Goal: Find specific page/section: Find specific page/section

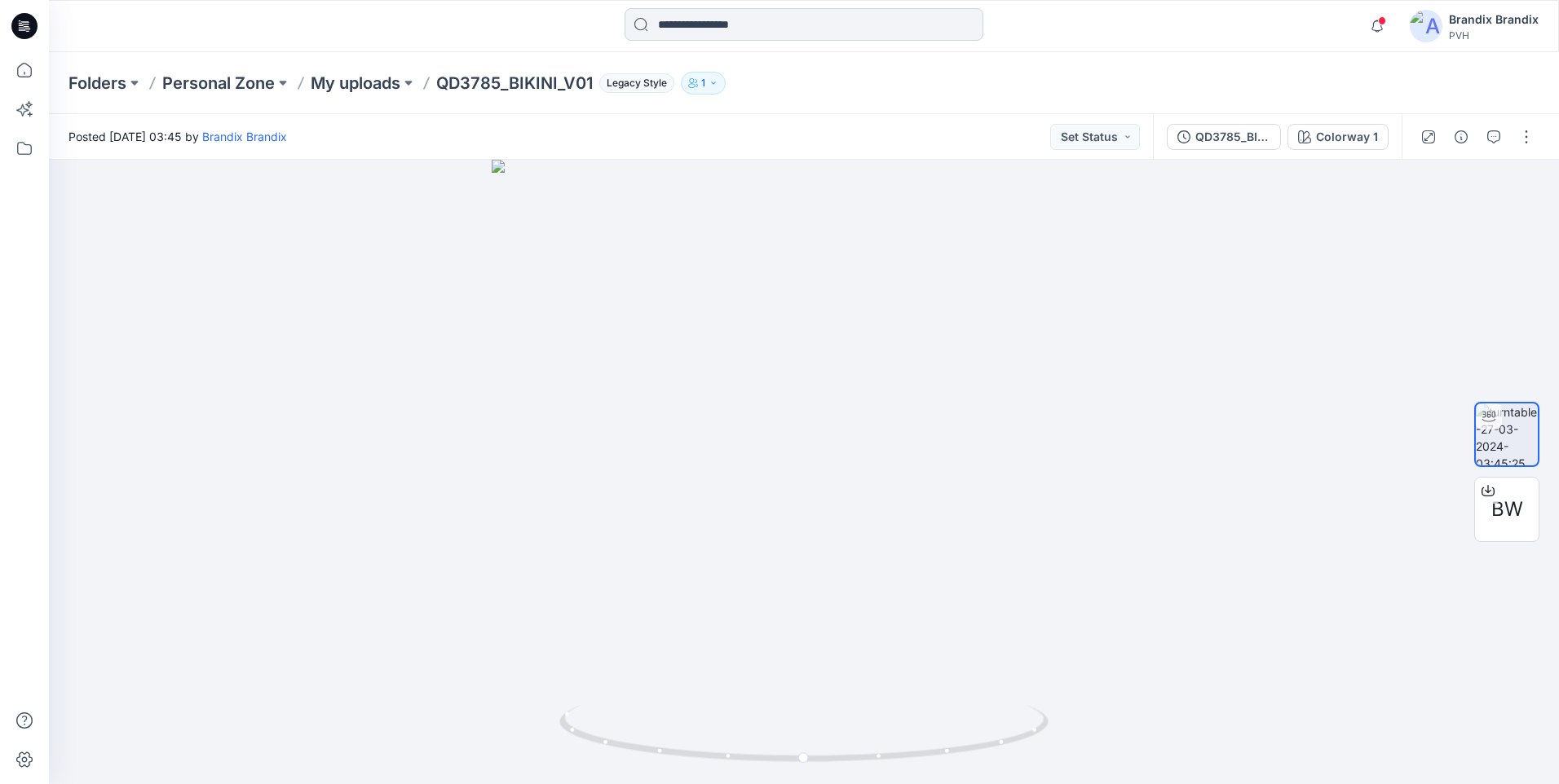
click at [690, 34] on input at bounding box center [804, 24] width 359 height 33
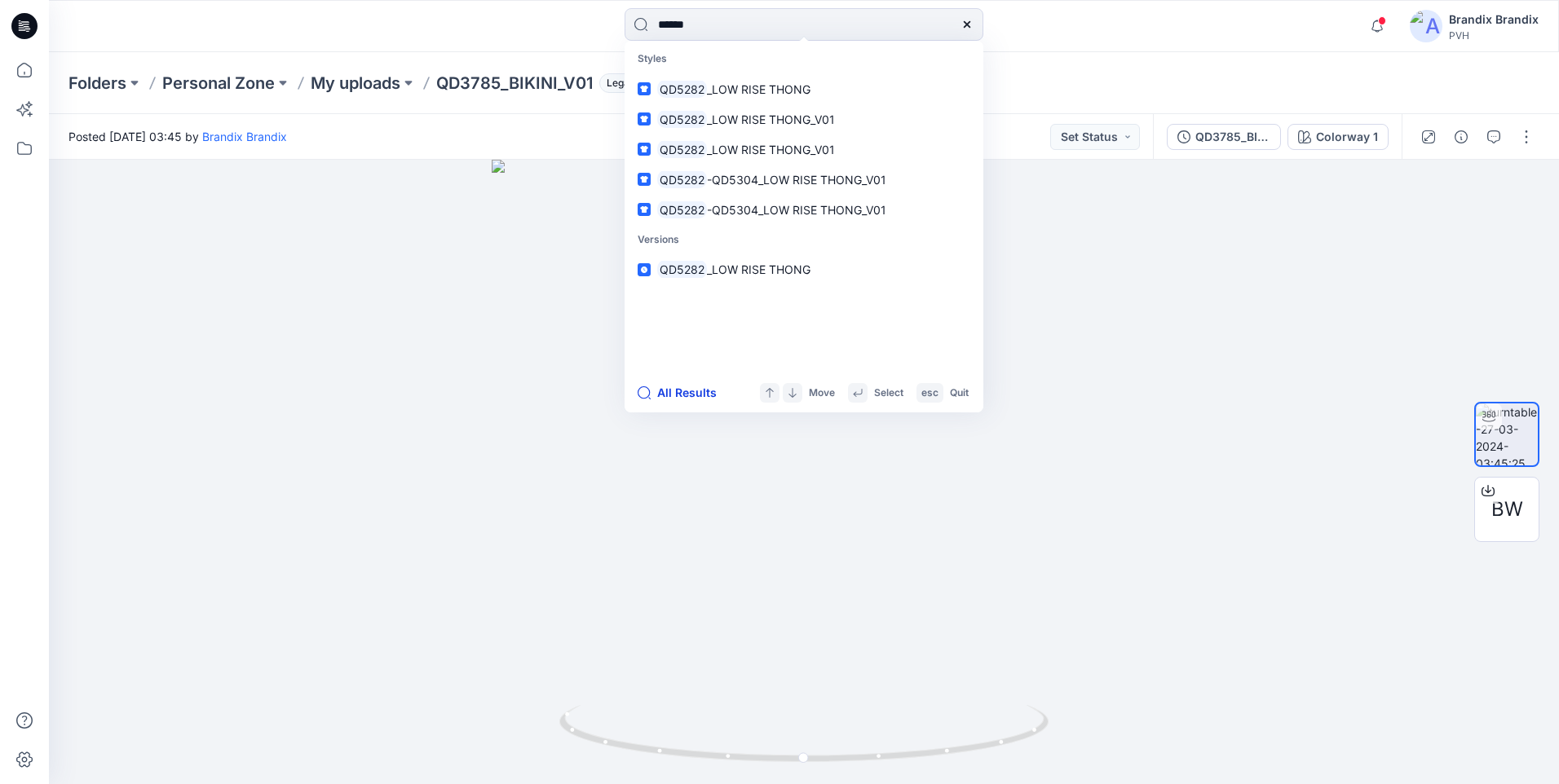
type input "******"
click at [702, 393] on button "All Results" at bounding box center [682, 393] width 90 height 20
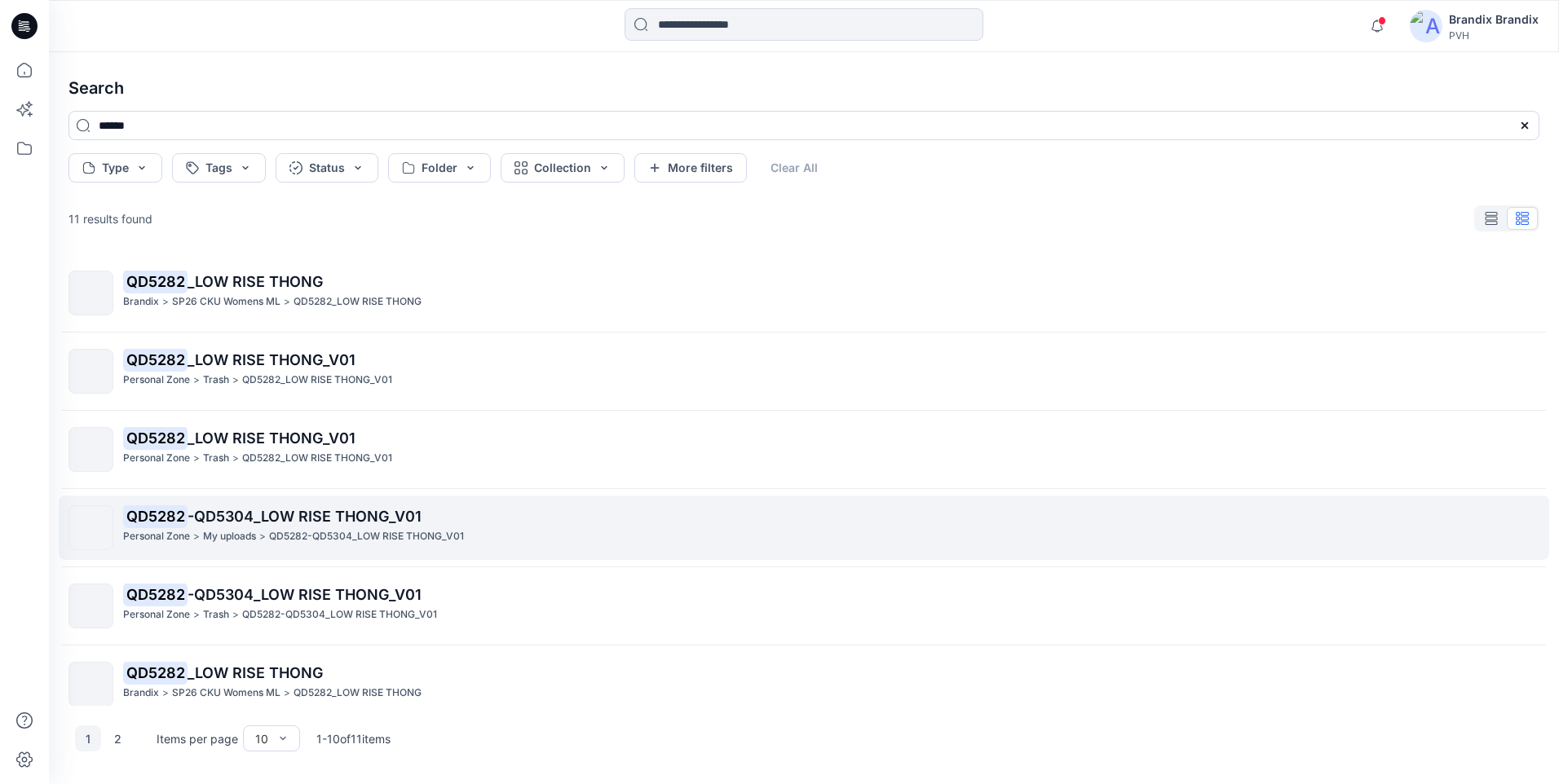
click at [244, 529] on p "My uploads" at bounding box center [229, 536] width 53 height 17
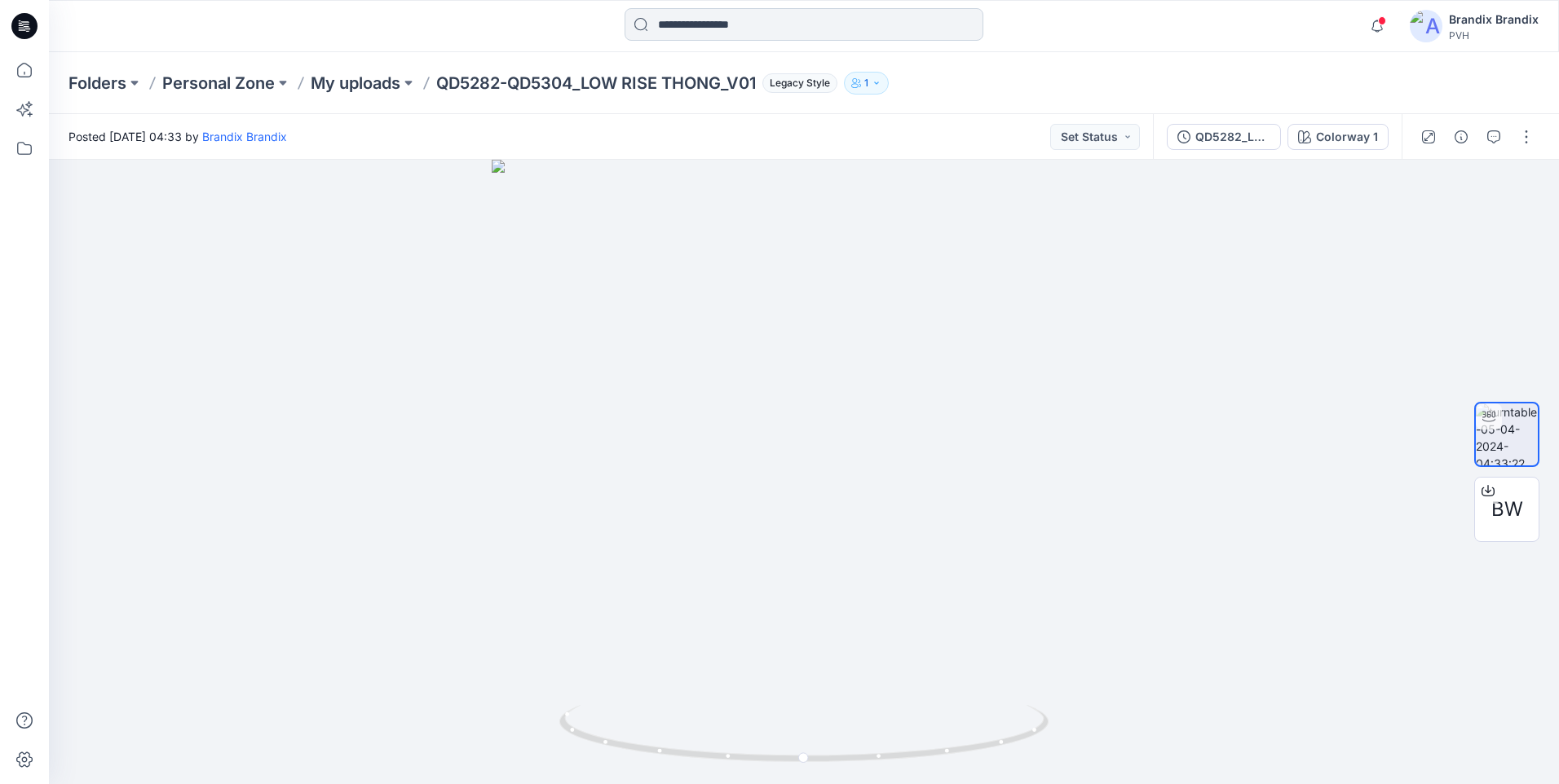
click at [784, 31] on input at bounding box center [804, 24] width 359 height 33
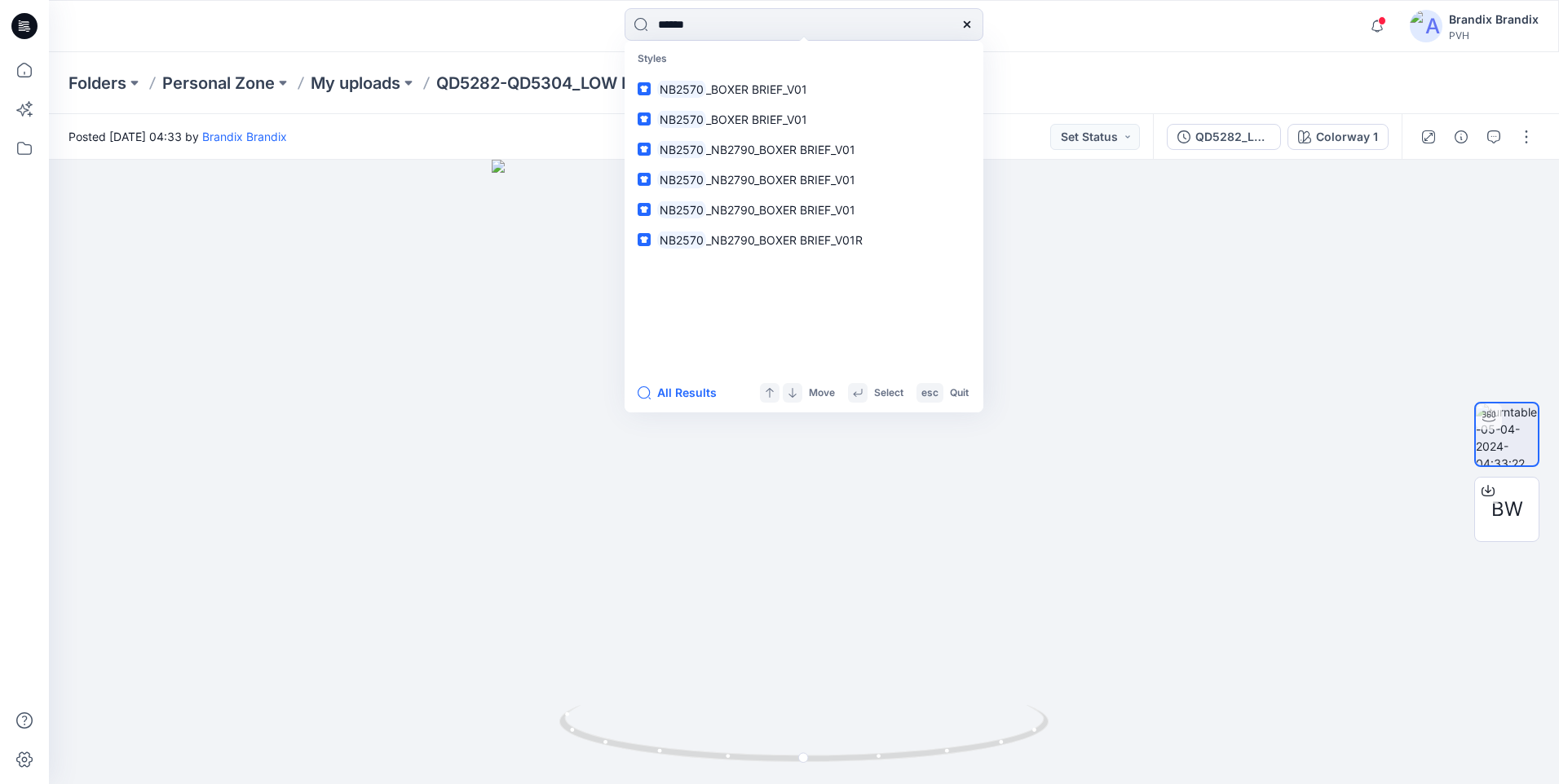
type input "******"
click at [686, 407] on div "All Results Move Select esc Quit" at bounding box center [804, 393] width 359 height 39
click at [685, 393] on button "All Results" at bounding box center [682, 393] width 90 height 20
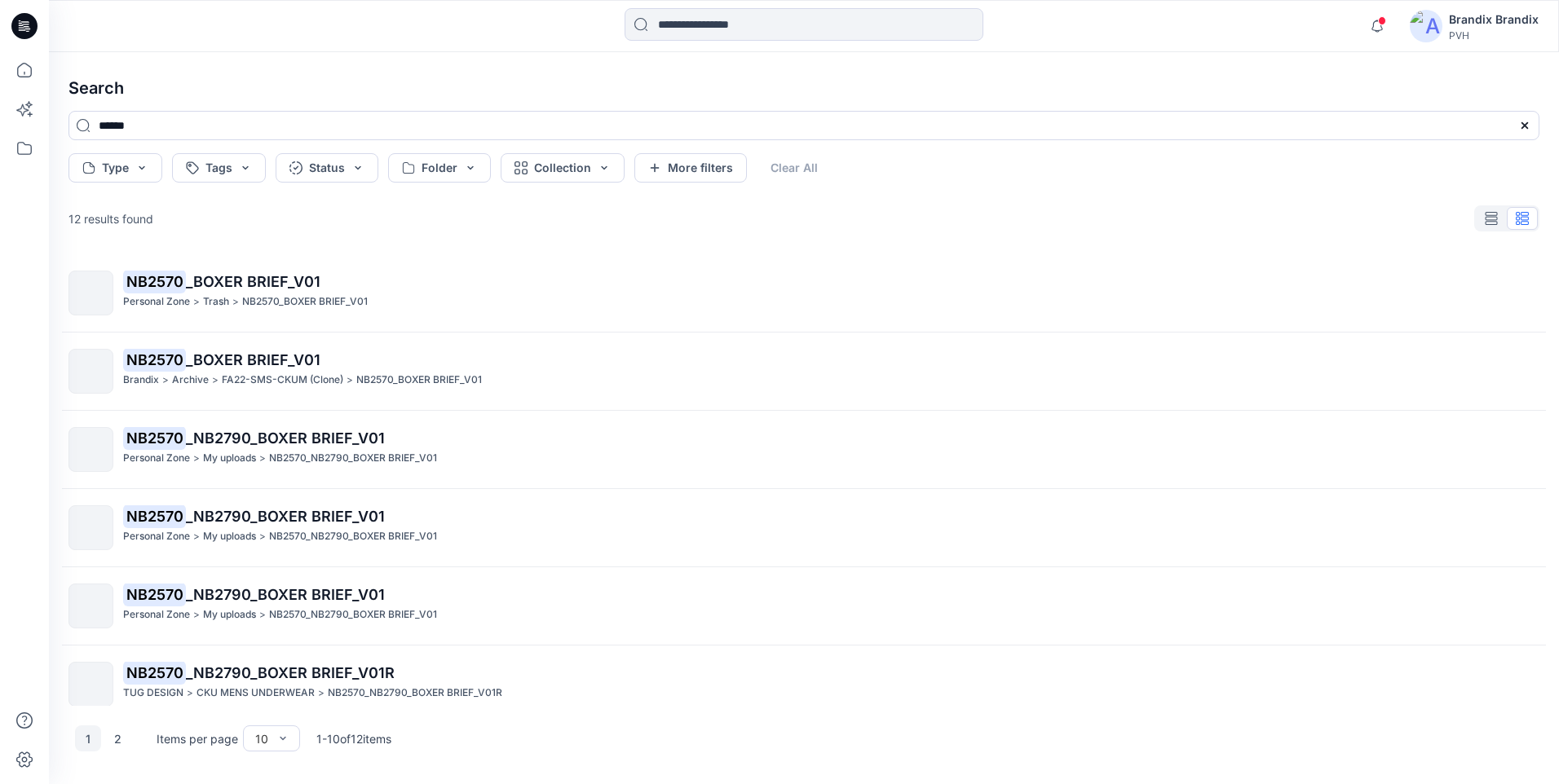
scroll to position [331, 0]
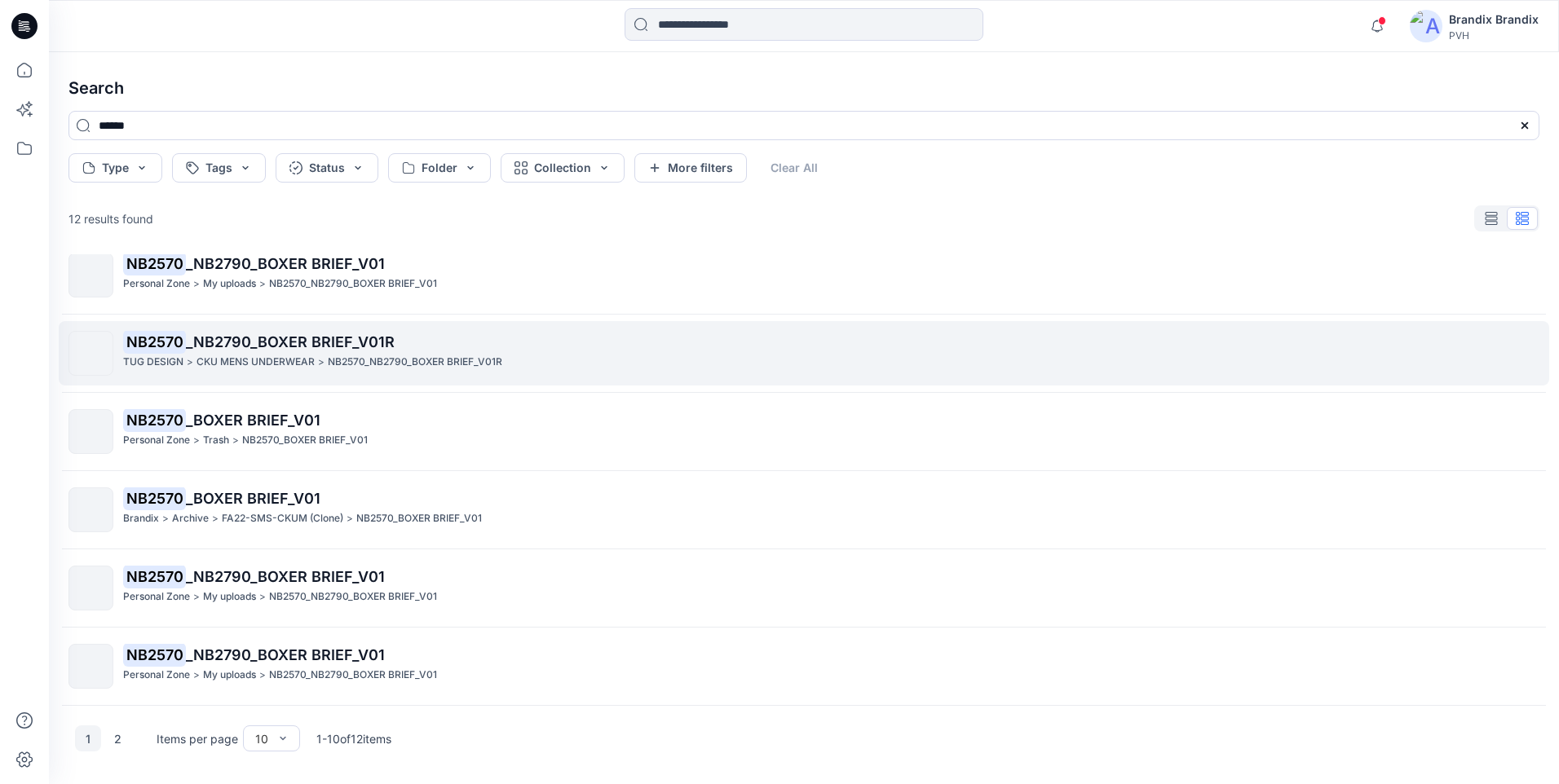
click at [209, 357] on p "CKU MENS UNDERWEAR" at bounding box center [255, 362] width 119 height 17
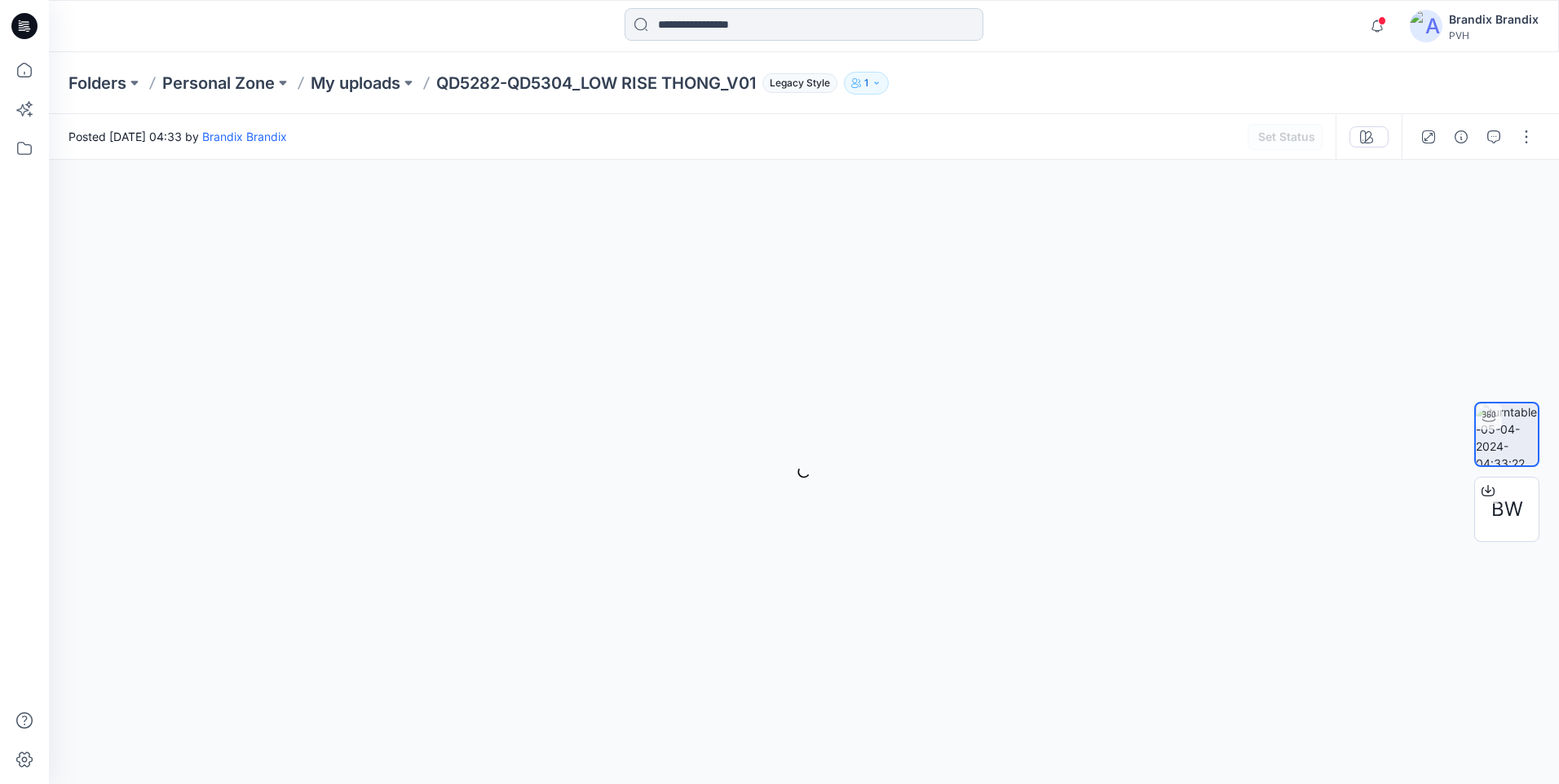
click at [658, 14] on input at bounding box center [804, 24] width 359 height 33
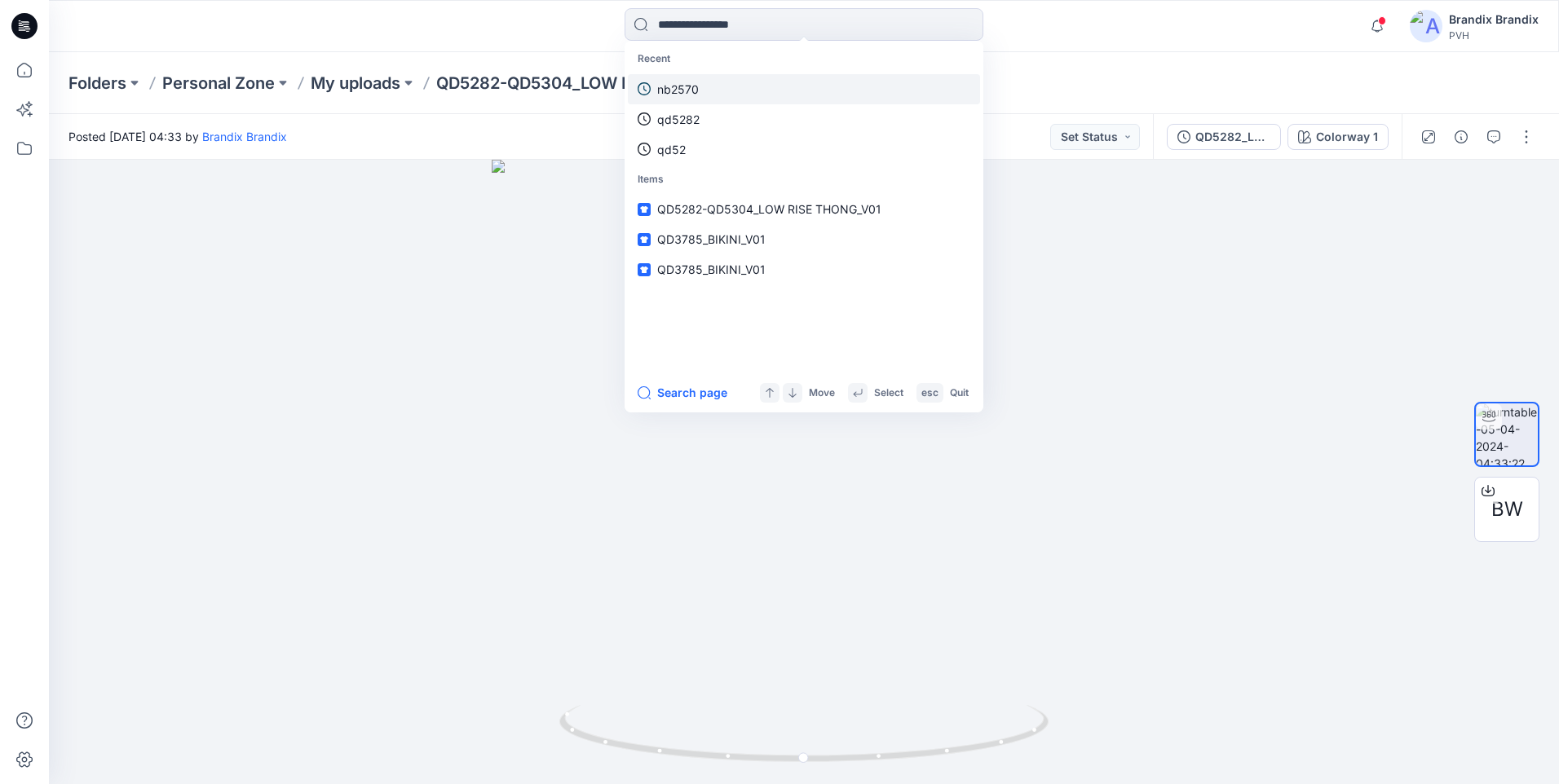
click at [685, 82] on p "nb2570" at bounding box center [677, 89] width 42 height 17
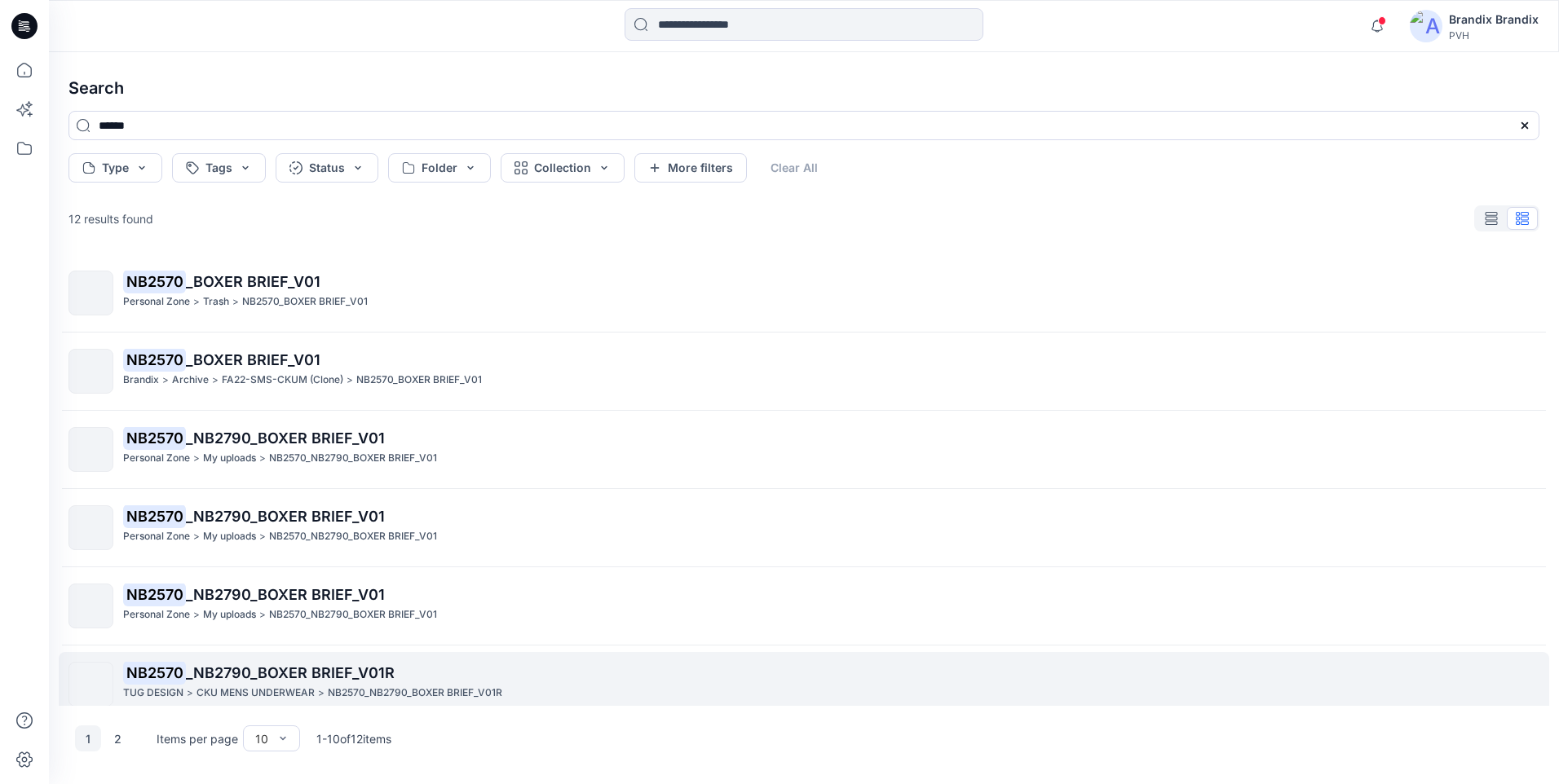
scroll to position [331, 0]
